Goal: Find specific page/section: Find specific page/section

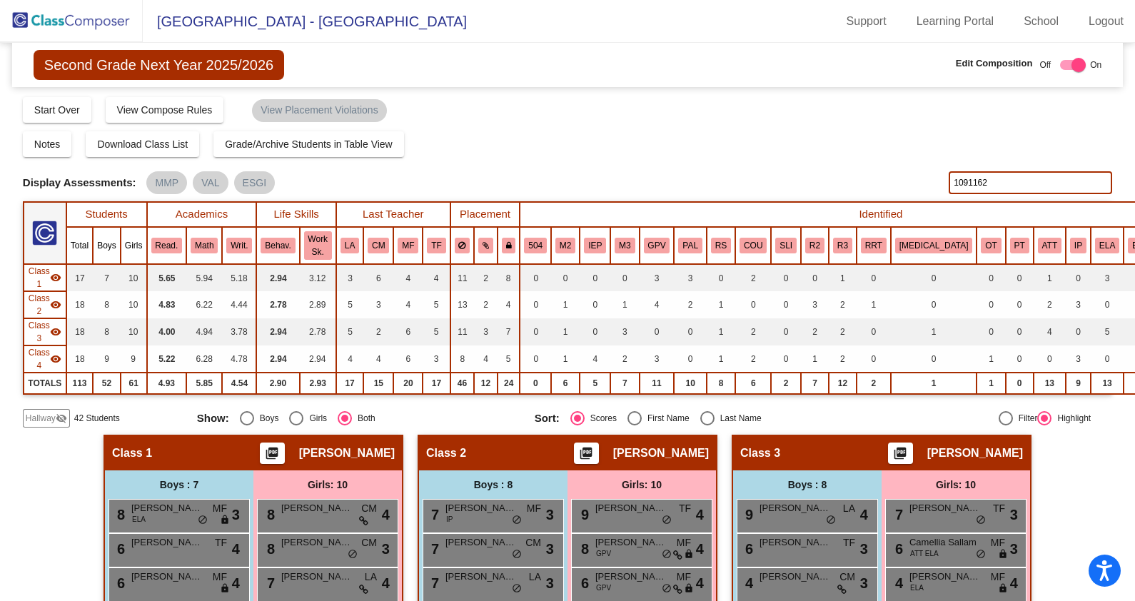
click at [1016, 182] on input "1091162" at bounding box center [1029, 182] width 163 height 23
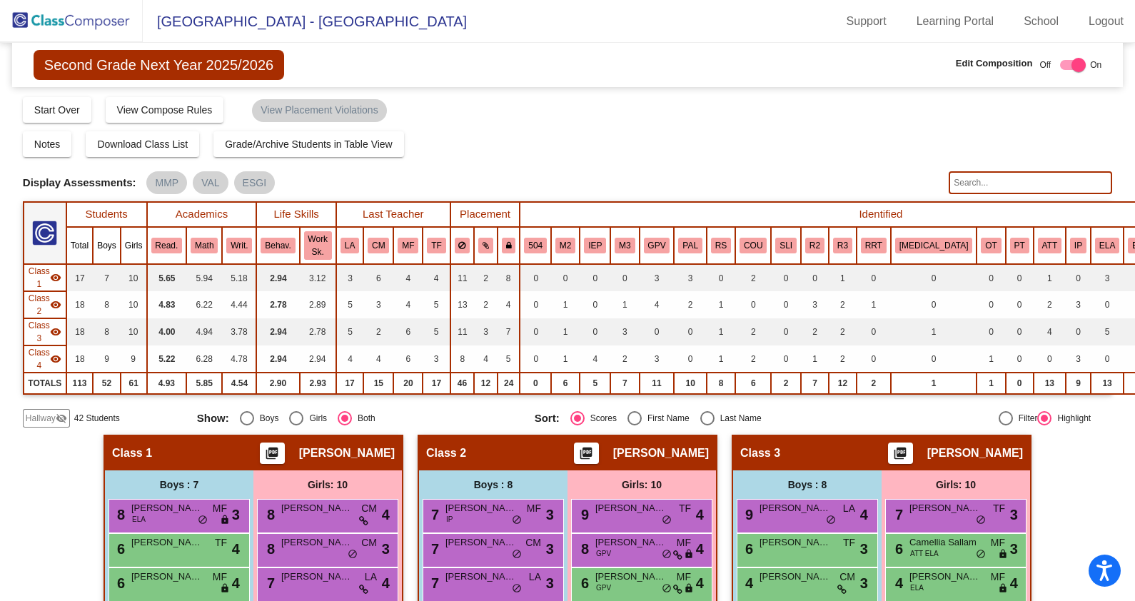
click at [100, 24] on img at bounding box center [71, 21] width 143 height 42
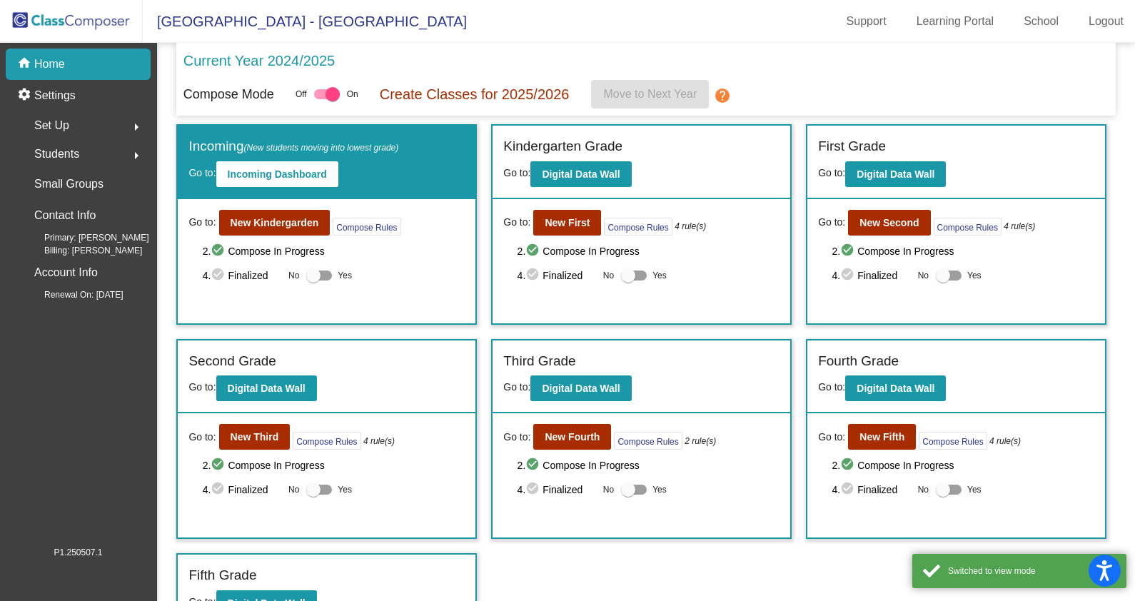
scroll to position [24, 0]
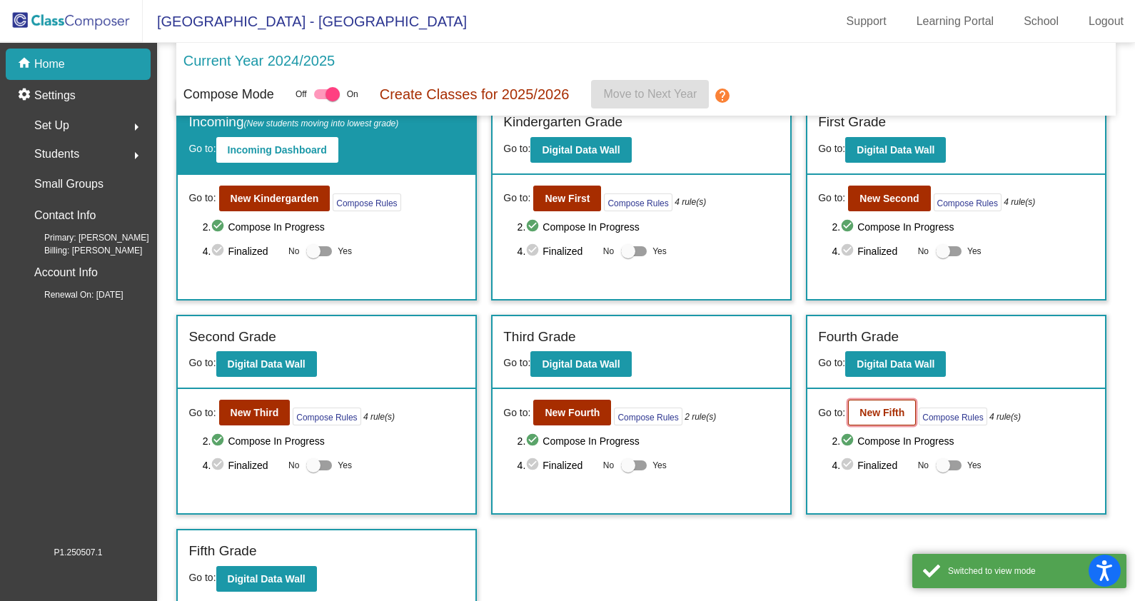
click at [862, 407] on b "New Fifth" at bounding box center [881, 412] width 45 height 11
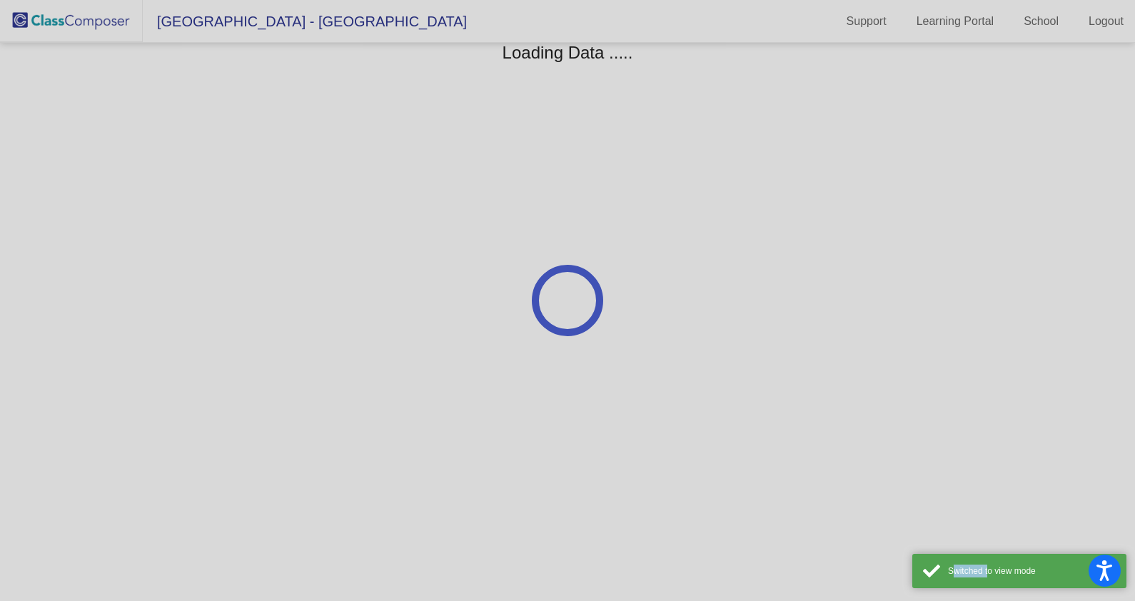
click at [862, 407] on div at bounding box center [567, 300] width 1135 height 601
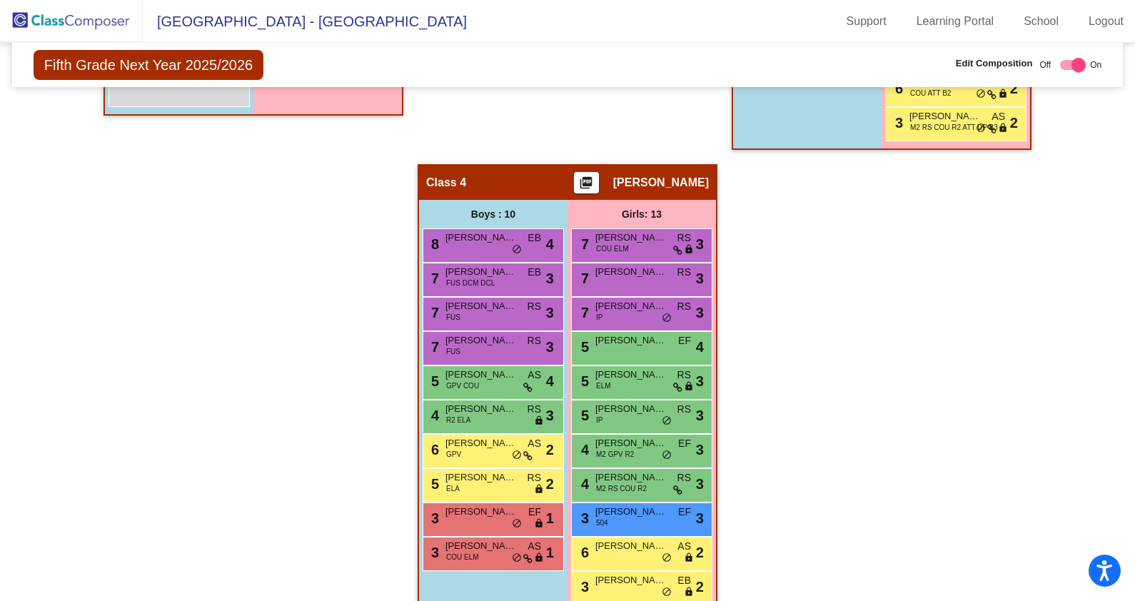
scroll to position [356, 0]
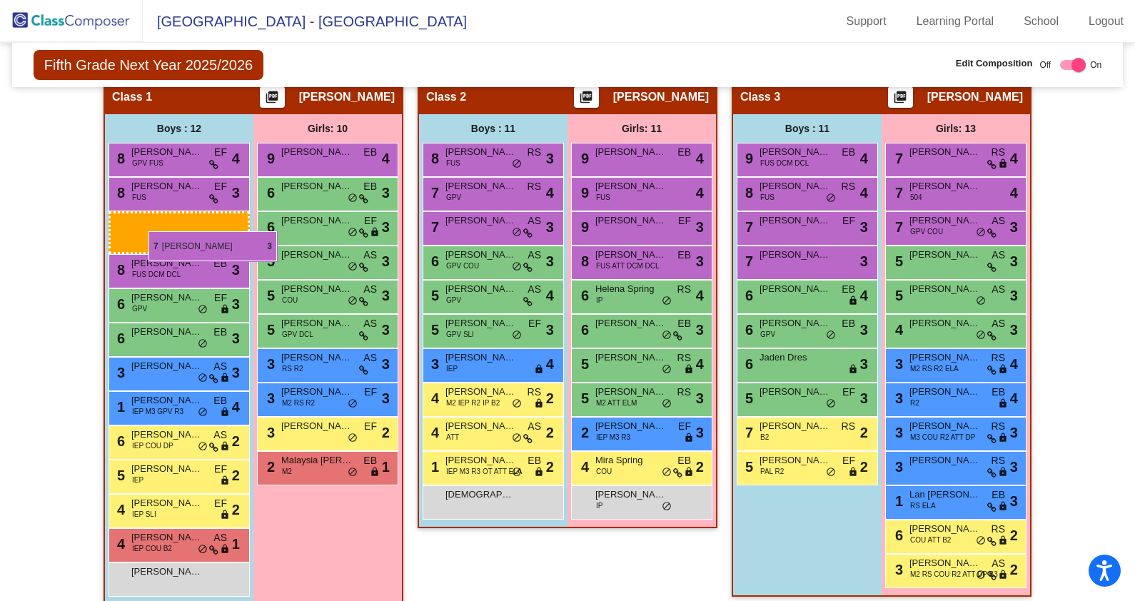
drag, startPoint x: 803, startPoint y: 265, endPoint x: 148, endPoint y: 231, distance: 655.2
